Goal: Information Seeking & Learning: Learn about a topic

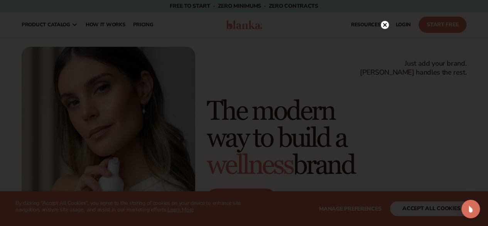
click at [381, 25] on circle at bounding box center [385, 25] width 8 height 8
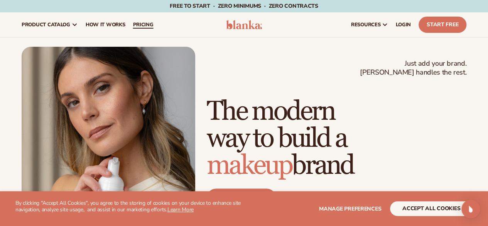
click at [137, 24] on span "pricing" at bounding box center [143, 25] width 20 height 6
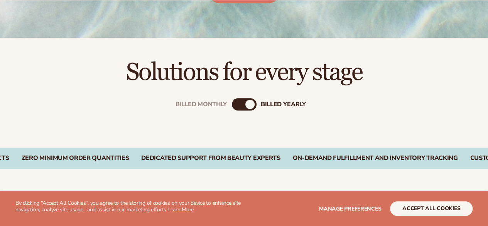
scroll to position [270, 0]
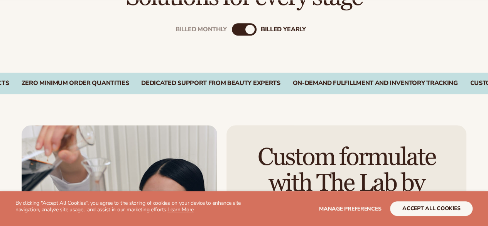
click at [242, 32] on div "Billed Monthly billed Yearly" at bounding box center [244, 29] width 25 height 12
click at [240, 29] on div "Billed Monthly" at bounding box center [236, 29] width 9 height 9
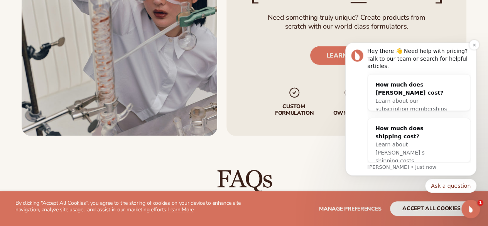
scroll to position [1080, 0]
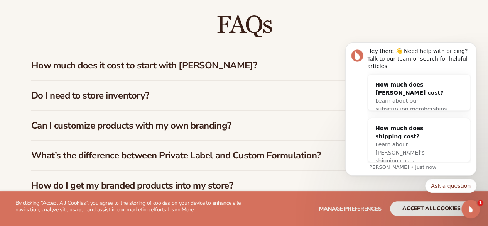
click at [218, 67] on h3 "How much does it cost to start with [PERSON_NAME]?" at bounding box center [228, 65] width 394 height 11
